Goal: Task Accomplishment & Management: Complete application form

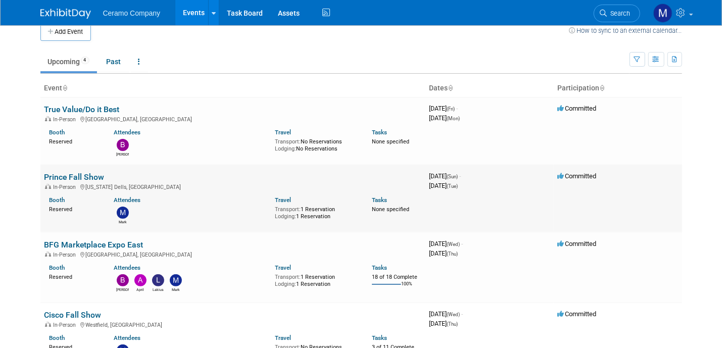
scroll to position [3, 0]
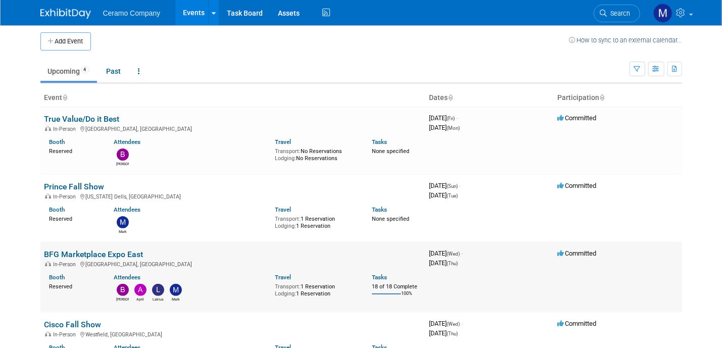
click at [116, 251] on link "BFG Marketplace Expo East" at bounding box center [93, 254] width 99 height 10
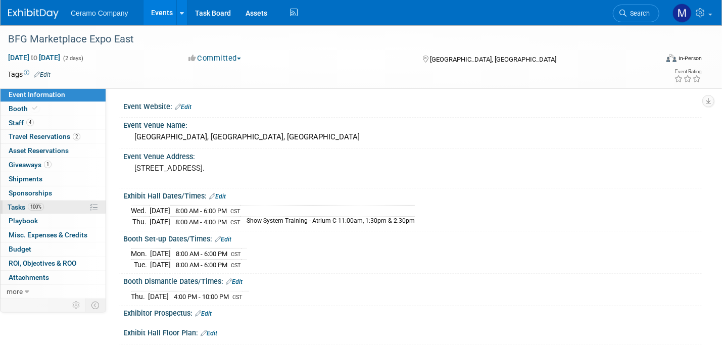
click at [51, 209] on link "100% Tasks 100%" at bounding box center [53, 208] width 105 height 14
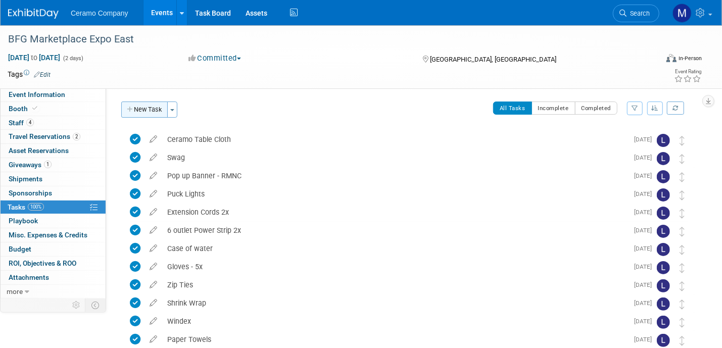
click at [144, 109] on button "New Task" at bounding box center [144, 110] width 46 height 16
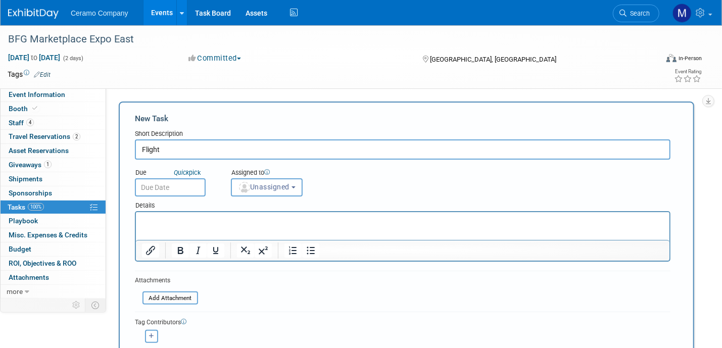
type input "Flight"
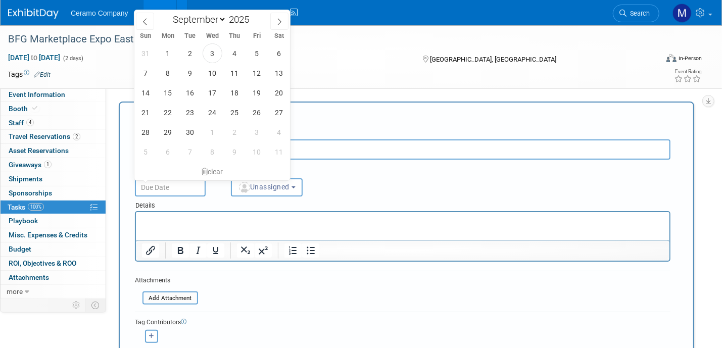
click at [187, 187] on input "text" at bounding box center [170, 187] width 71 height 18
click at [280, 58] on span "6" at bounding box center [279, 53] width 20 height 20
type input "Sep 6, 2025"
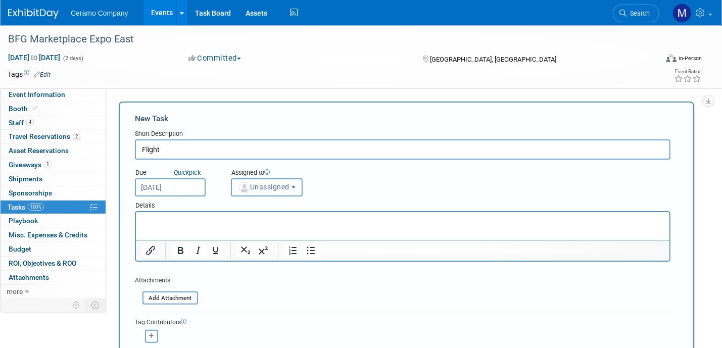
click at [271, 183] on span "Unassigned" at bounding box center [264, 187] width 52 height 8
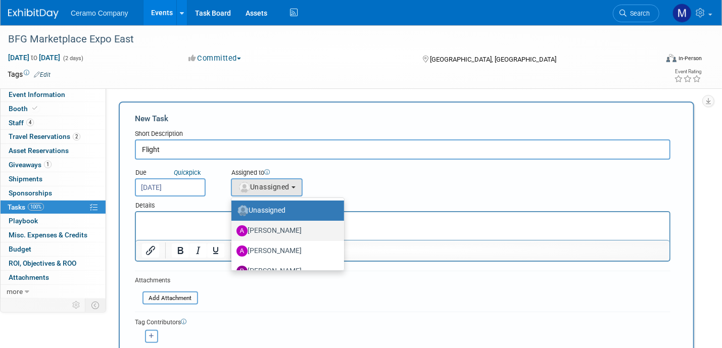
click at [271, 230] on label "April Rockett" at bounding box center [284, 231] width 97 height 16
click at [233, 230] on input "April Rockett" at bounding box center [229, 229] width 7 height 7
select select "5a03e15d-1254-4c6c-aadf-5ec0ec23b8e0"
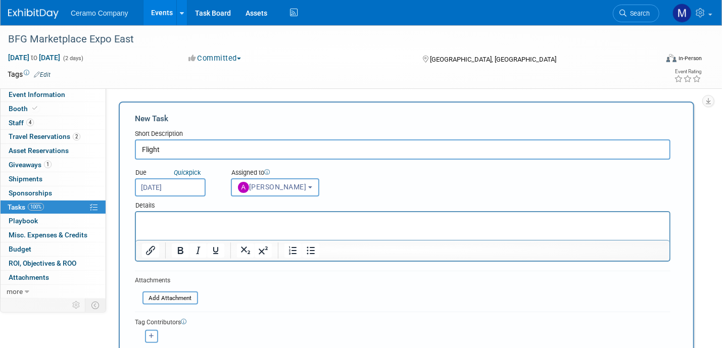
click at [201, 226] on html at bounding box center [401, 219] width 533 height 14
click at [42, 136] on span "Travel Reservations 2" at bounding box center [45, 136] width 72 height 8
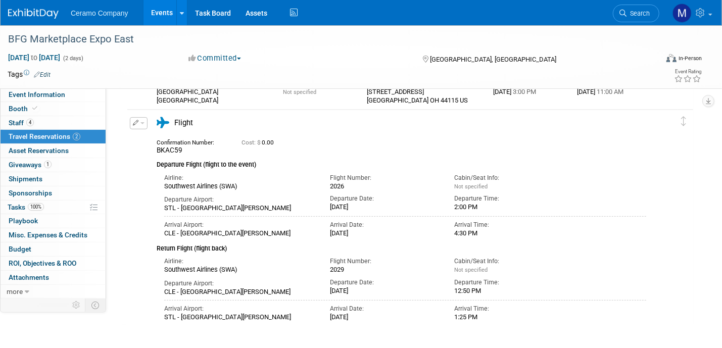
scroll to position [106, 0]
click at [34, 204] on span "100%" at bounding box center [36, 207] width 16 height 8
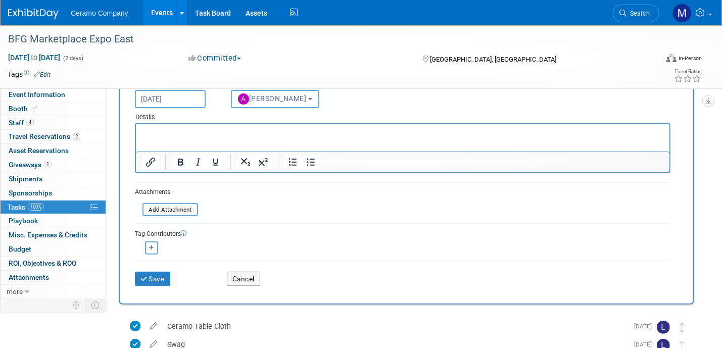
scroll to position [139, 0]
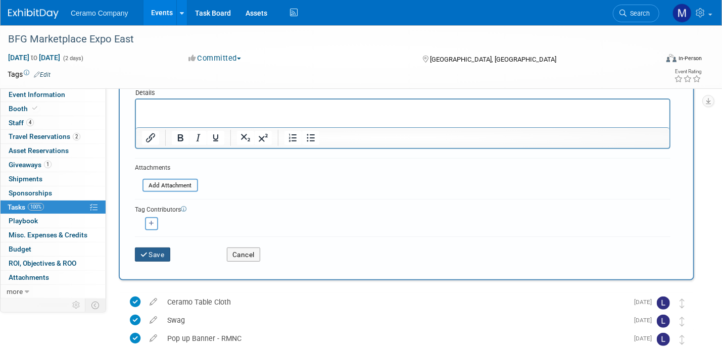
click at [152, 253] on button "Save" at bounding box center [152, 254] width 35 height 14
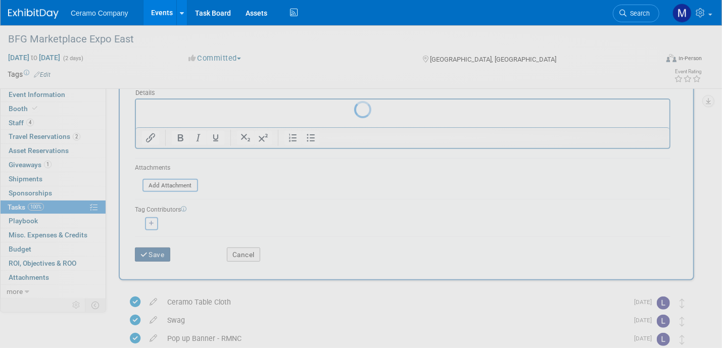
scroll to position [0, 0]
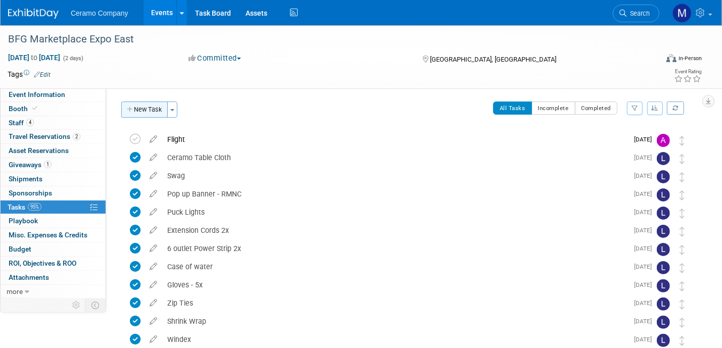
click at [147, 109] on button "New Task" at bounding box center [144, 110] width 46 height 16
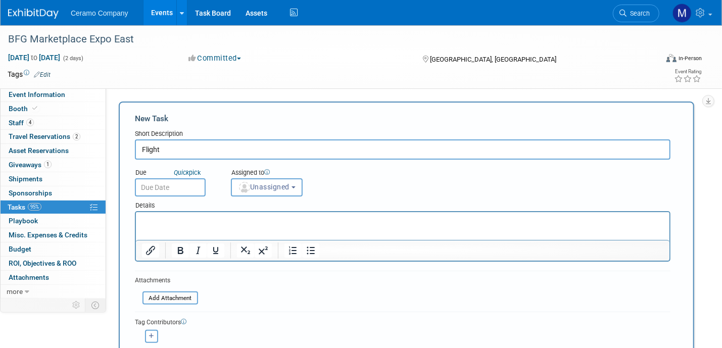
type input "Flight"
click at [173, 187] on input "text" at bounding box center [170, 187] width 71 height 18
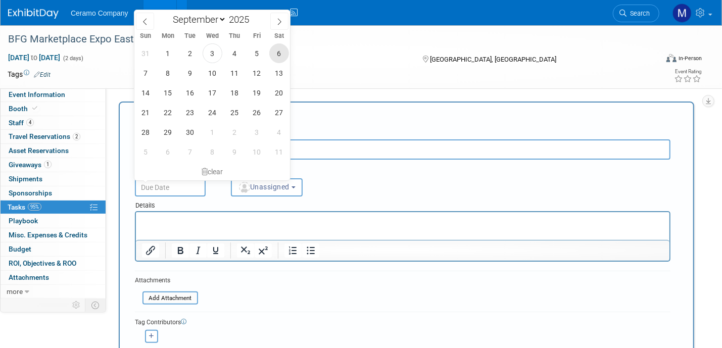
click at [278, 57] on span "6" at bounding box center [279, 53] width 20 height 20
type input "Sep 6, 2025"
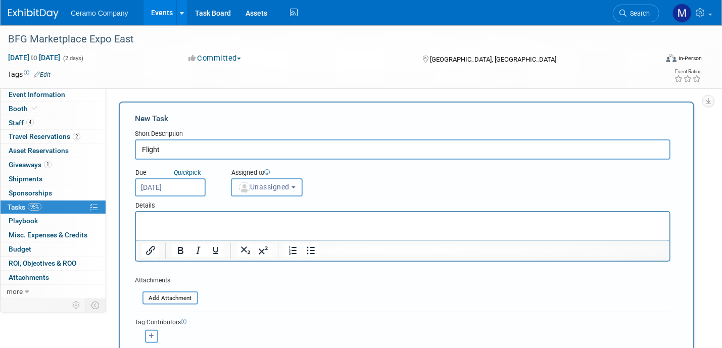
click at [270, 188] on span "Unassigned" at bounding box center [264, 187] width 52 height 8
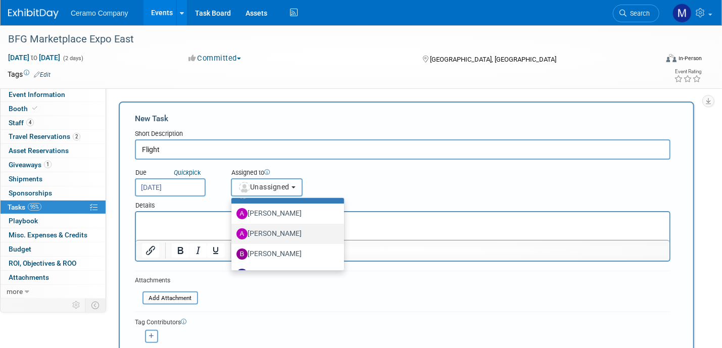
scroll to position [54, 0]
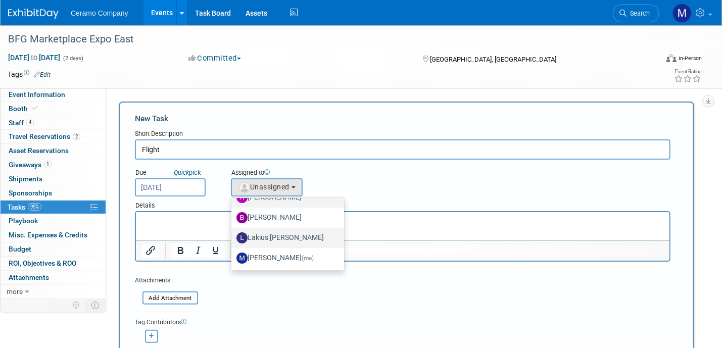
click at [275, 237] on label "Lakius Mccoy" at bounding box center [284, 238] width 97 height 16
click at [233, 237] on input "Lakius Mccoy" at bounding box center [229, 236] width 7 height 7
select select "576f5d8b-444d-4631-83f0-fcbec8c04a54"
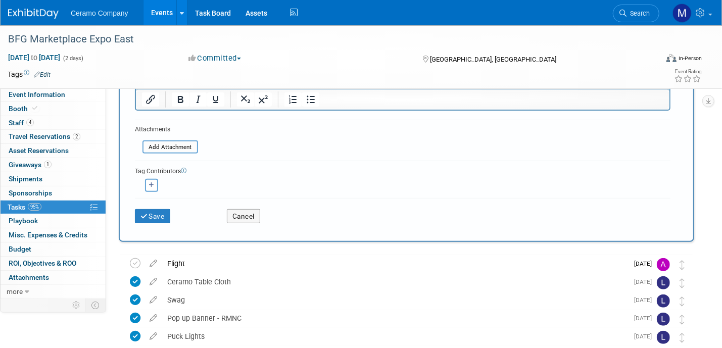
scroll to position [152, 0]
click at [157, 215] on button "Save" at bounding box center [152, 216] width 35 height 14
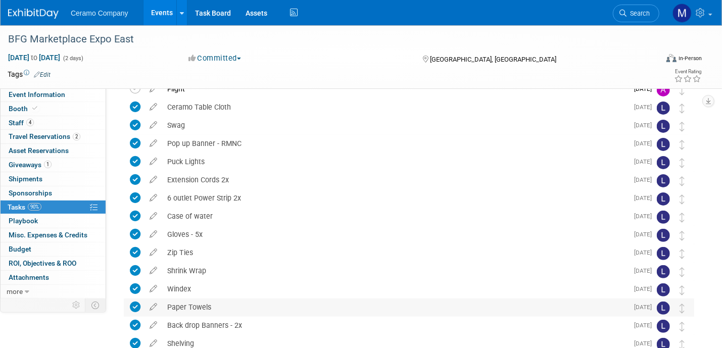
scroll to position [0, 0]
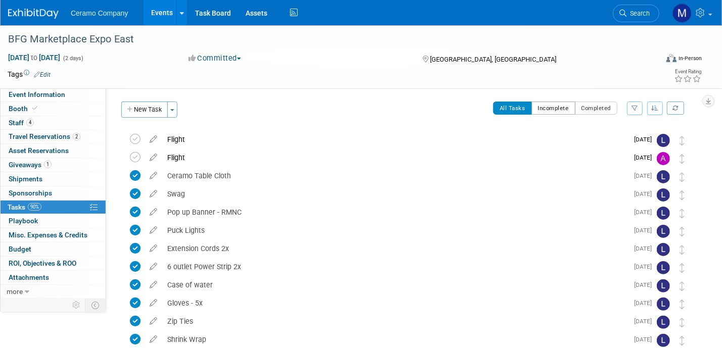
click at [544, 108] on button "Incomplete" at bounding box center [553, 108] width 44 height 13
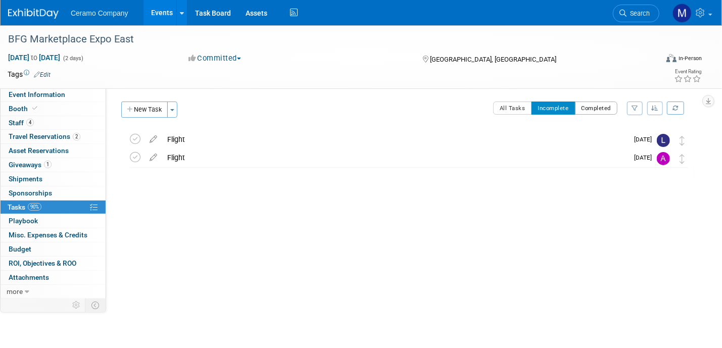
click at [596, 108] on button "Completed" at bounding box center [596, 108] width 43 height 13
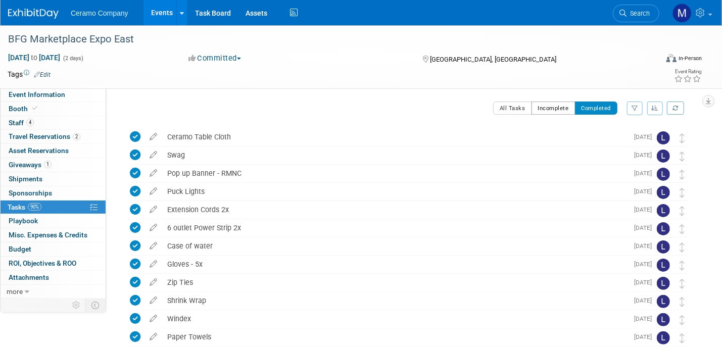
click at [554, 106] on button "Incomplete" at bounding box center [553, 108] width 44 height 13
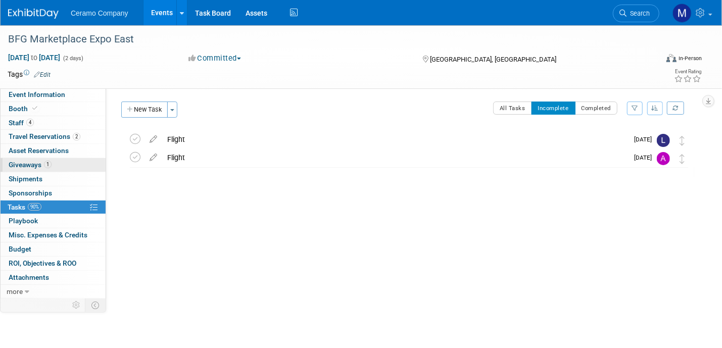
click at [42, 167] on span "Giveaways 1" at bounding box center [30, 165] width 43 height 8
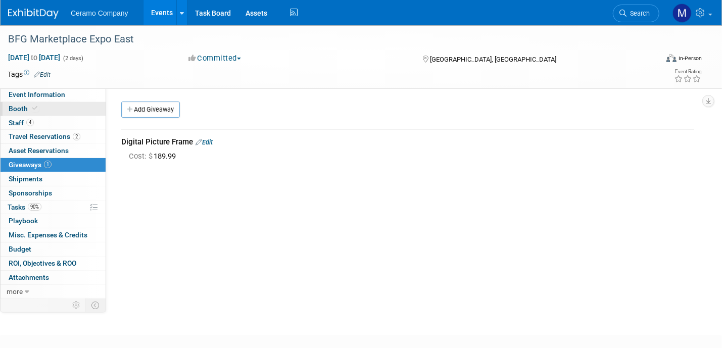
click at [33, 106] on icon at bounding box center [34, 109] width 5 height 6
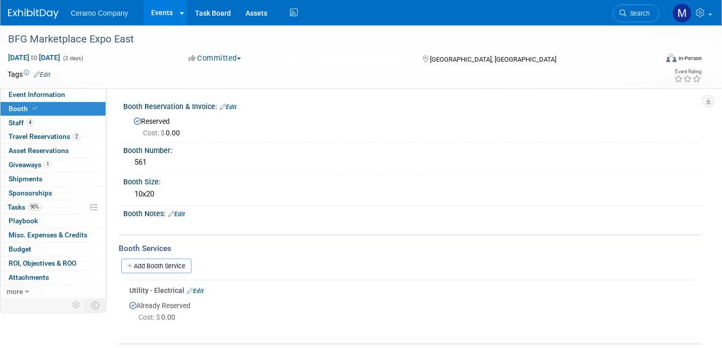
click at [39, 14] on img at bounding box center [33, 14] width 51 height 10
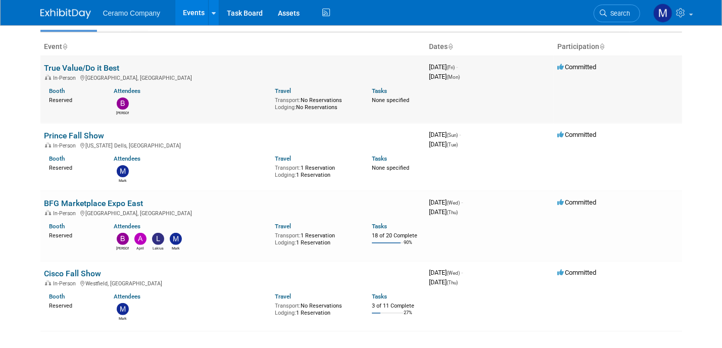
scroll to position [54, 0]
